Goal: Information Seeking & Learning: Check status

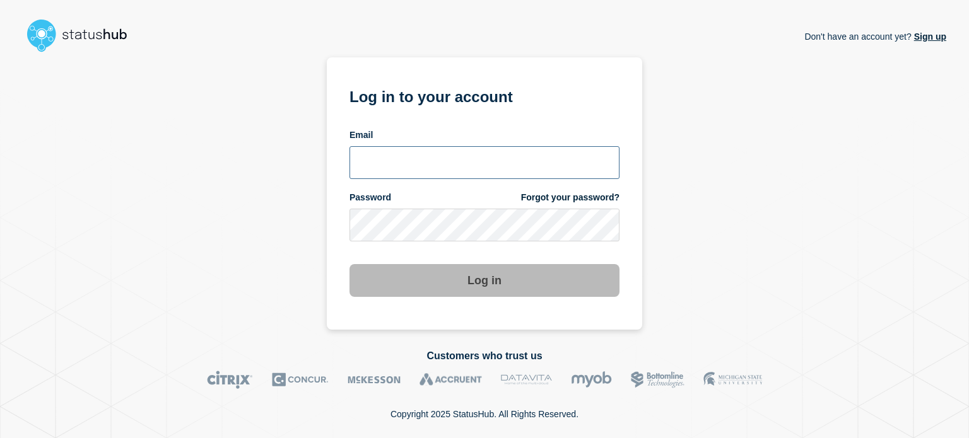
type input "[PERSON_NAME][EMAIL_ADDRESS][PERSON_NAME][DOMAIN_NAME]"
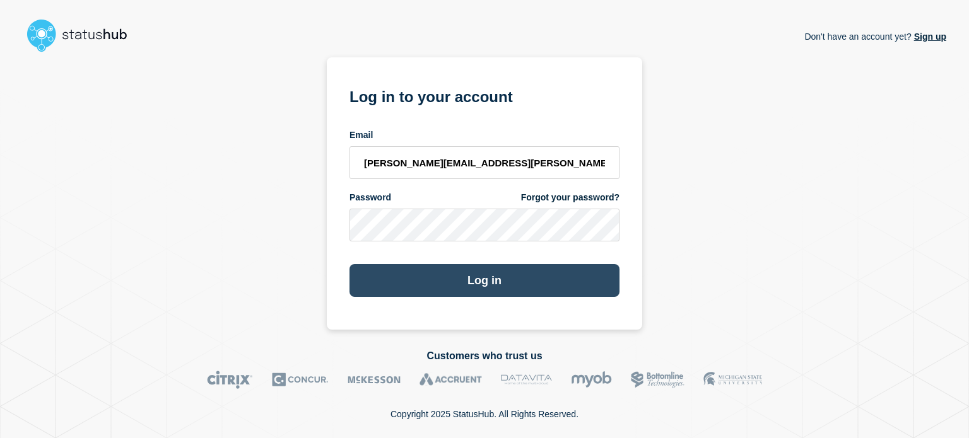
click at [484, 279] on button "Log in" at bounding box center [484, 280] width 270 height 33
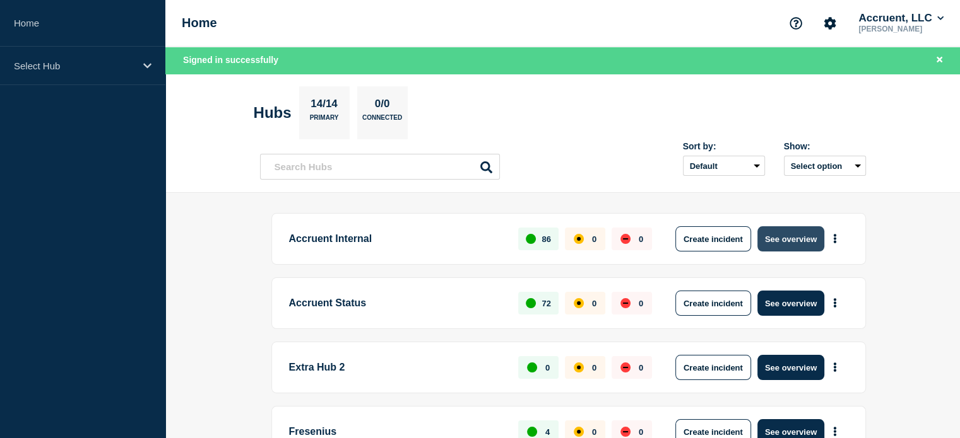
click at [777, 238] on button "See overview" at bounding box center [790, 238] width 67 height 25
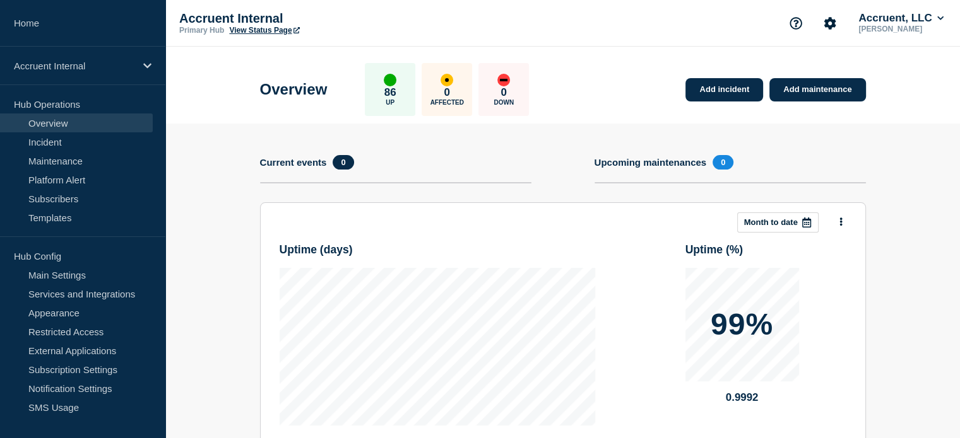
click at [290, 157] on h4 "Current events" at bounding box center [293, 162] width 67 height 11
click at [317, 173] on section "Current events 0" at bounding box center [395, 178] width 271 height 47
click at [54, 139] on link "Incident" at bounding box center [76, 141] width 153 height 19
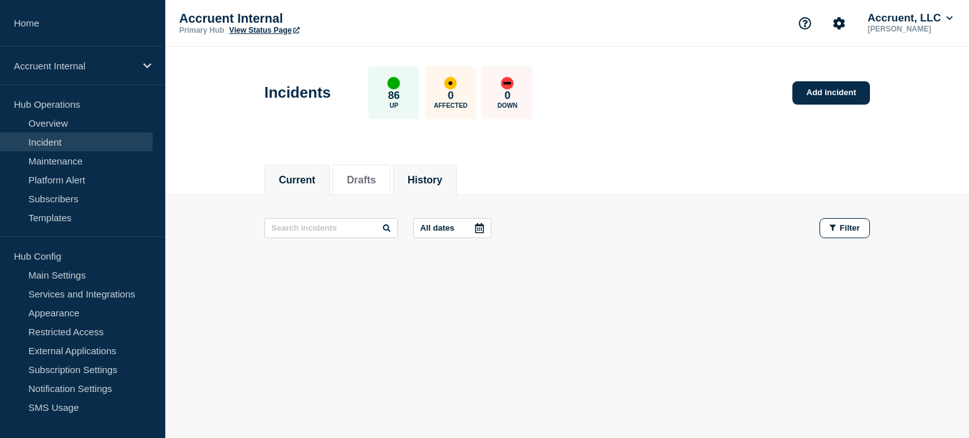
click at [457, 182] on li "History" at bounding box center [425, 180] width 64 height 31
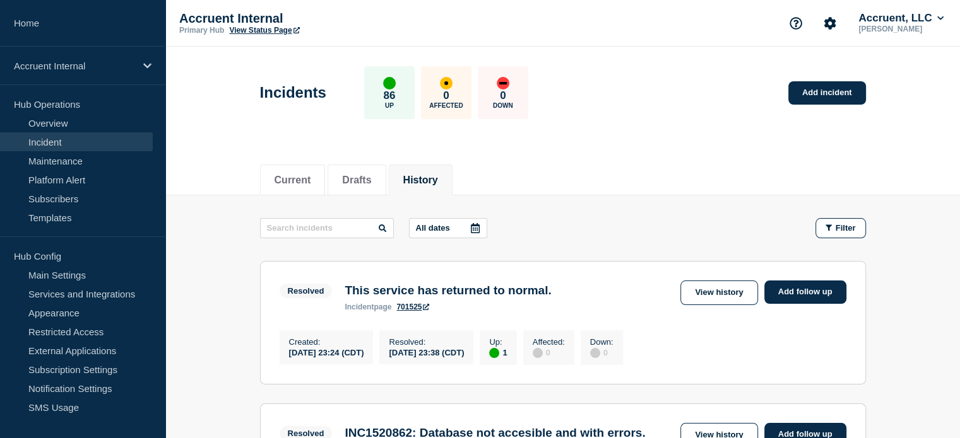
click at [389, 331] on div "Created : 2025-08-17 23:24 (CDT) Resolved : 2025-08-17 23:38 (CDT) Up : 1 Affec…" at bounding box center [453, 346] width 349 height 38
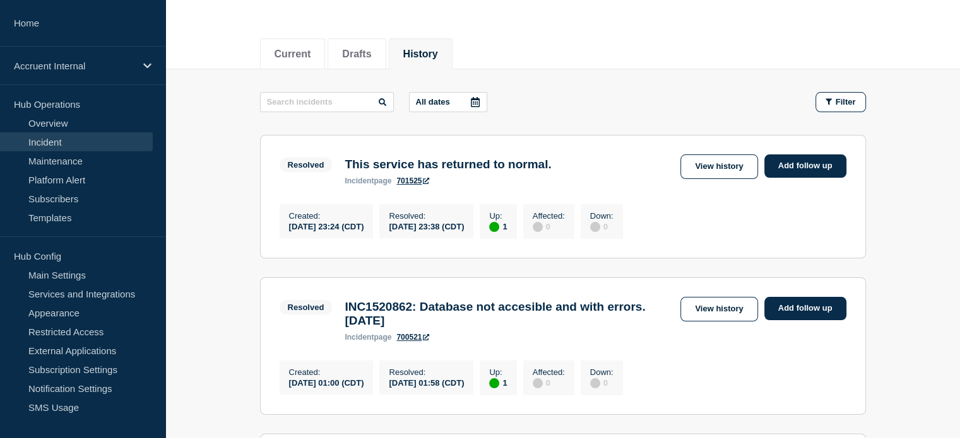
scroll to position [189, 0]
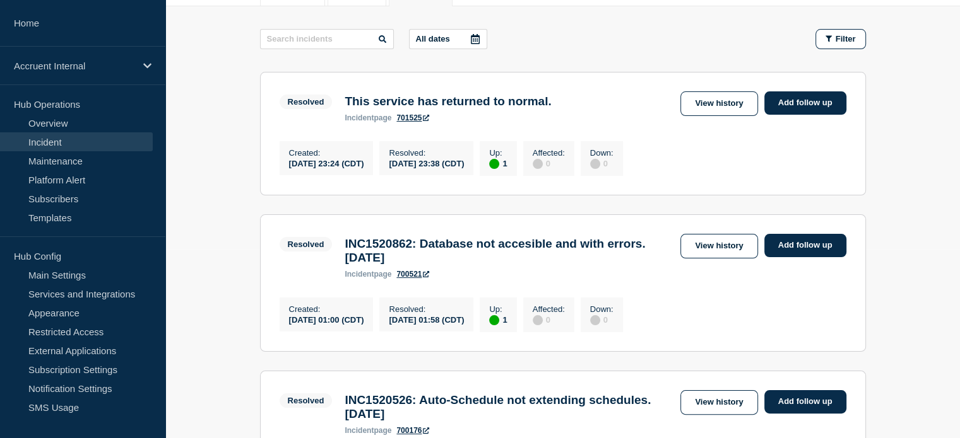
click at [791, 330] on div "Created : 2025-08-11 01:00 (CDT) Resolved : 2025-08-11 01:58 (CDT) Up : 1 Affec…" at bounding box center [562, 314] width 567 height 38
click at [722, 98] on link "View history" at bounding box center [718, 103] width 77 height 25
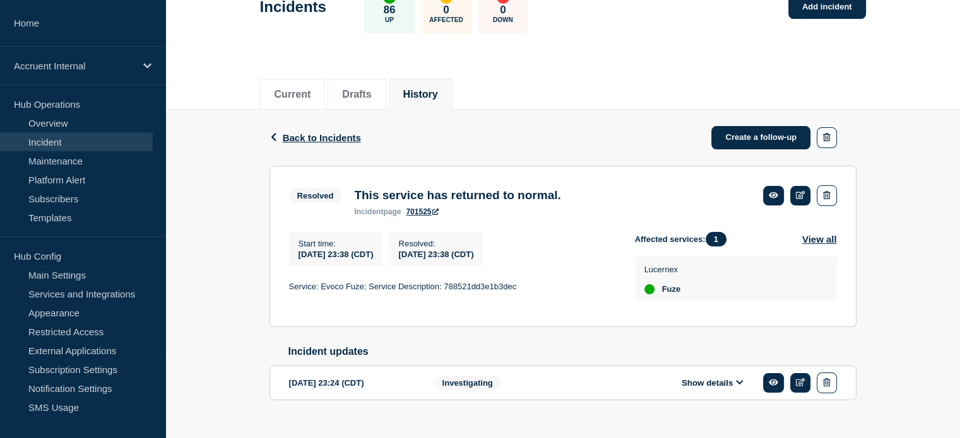
scroll to position [113, 0]
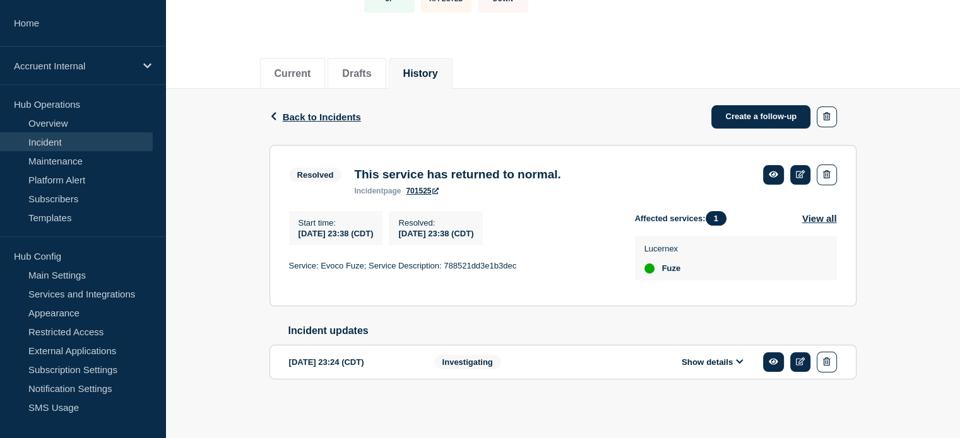
click at [199, 128] on div "Back Back to Incidents Create a follow-up Resolved This service has returned to…" at bounding box center [562, 254] width 794 height 331
